Goal: Information Seeking & Learning: Learn about a topic

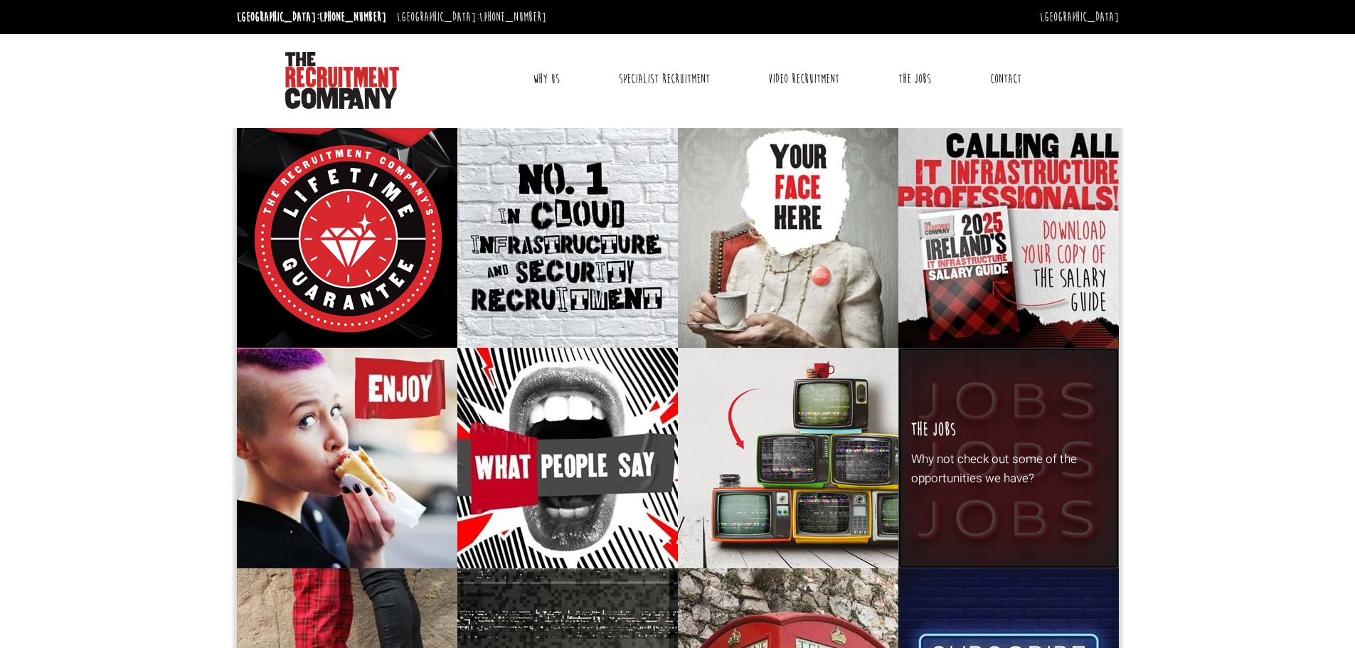
click at [1028, 462] on p "Why not check out some of the opportunities we have?" at bounding box center [1008, 468] width 194 height 38
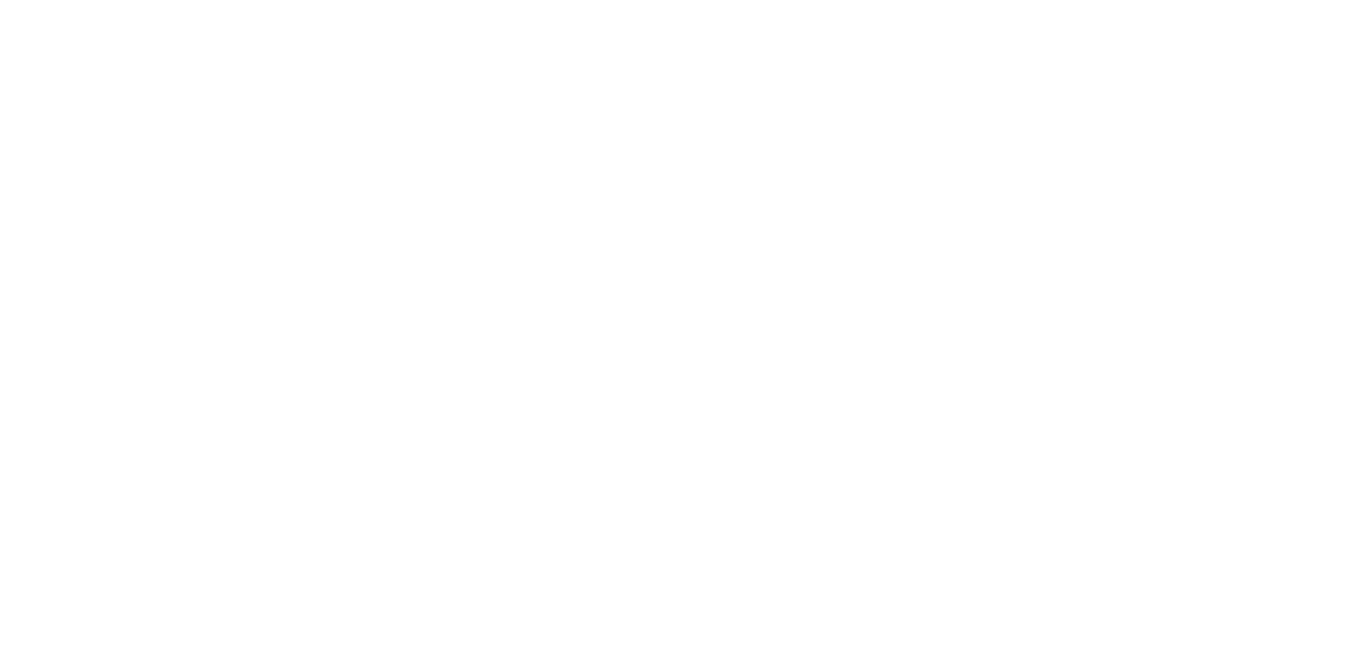
select select "Ireland"
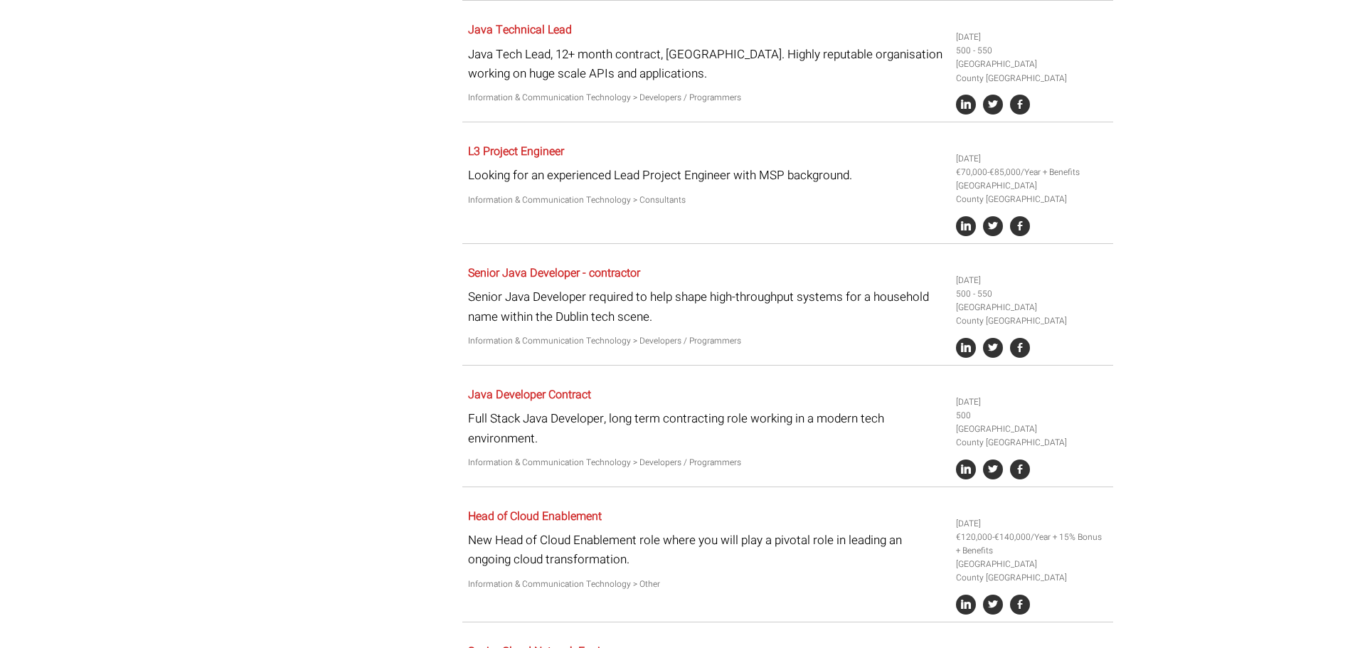
scroll to position [1138, 0]
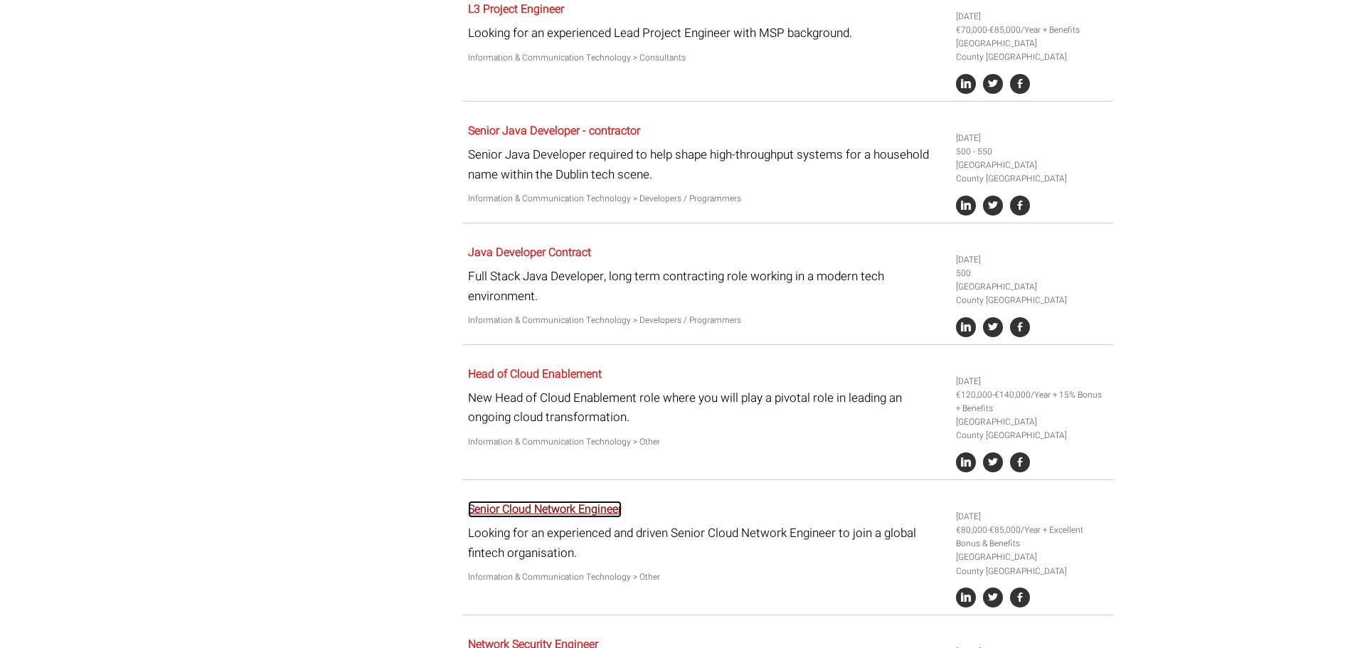
click at [545, 507] on link "Senior Cloud Network Engineer" at bounding box center [545, 509] width 154 height 17
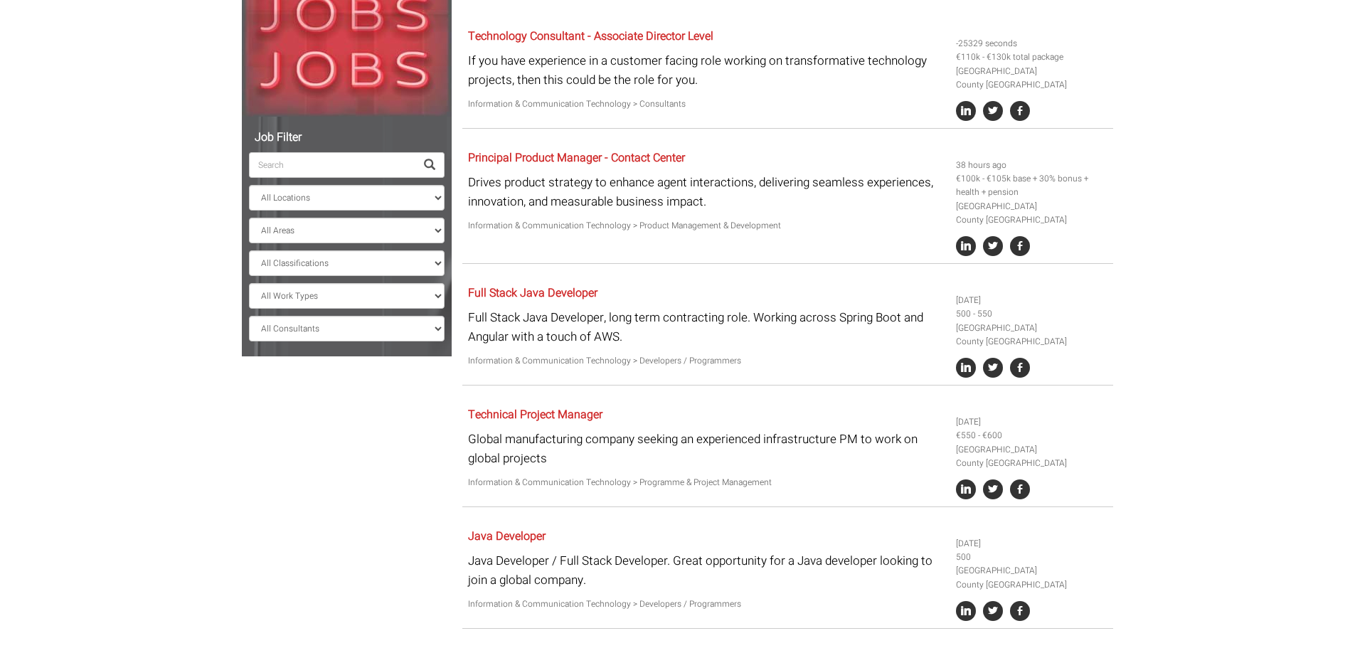
scroll to position [104, 0]
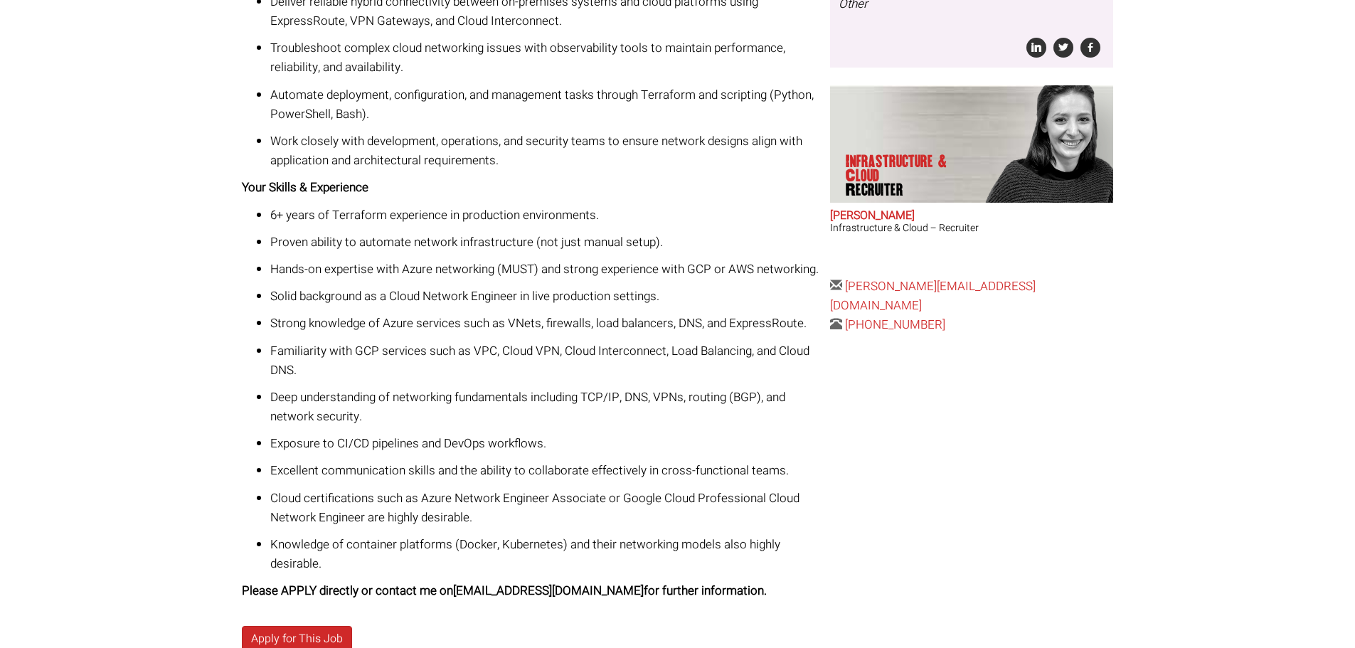
scroll to position [498, 0]
